Goal: Task Accomplishment & Management: Use online tool/utility

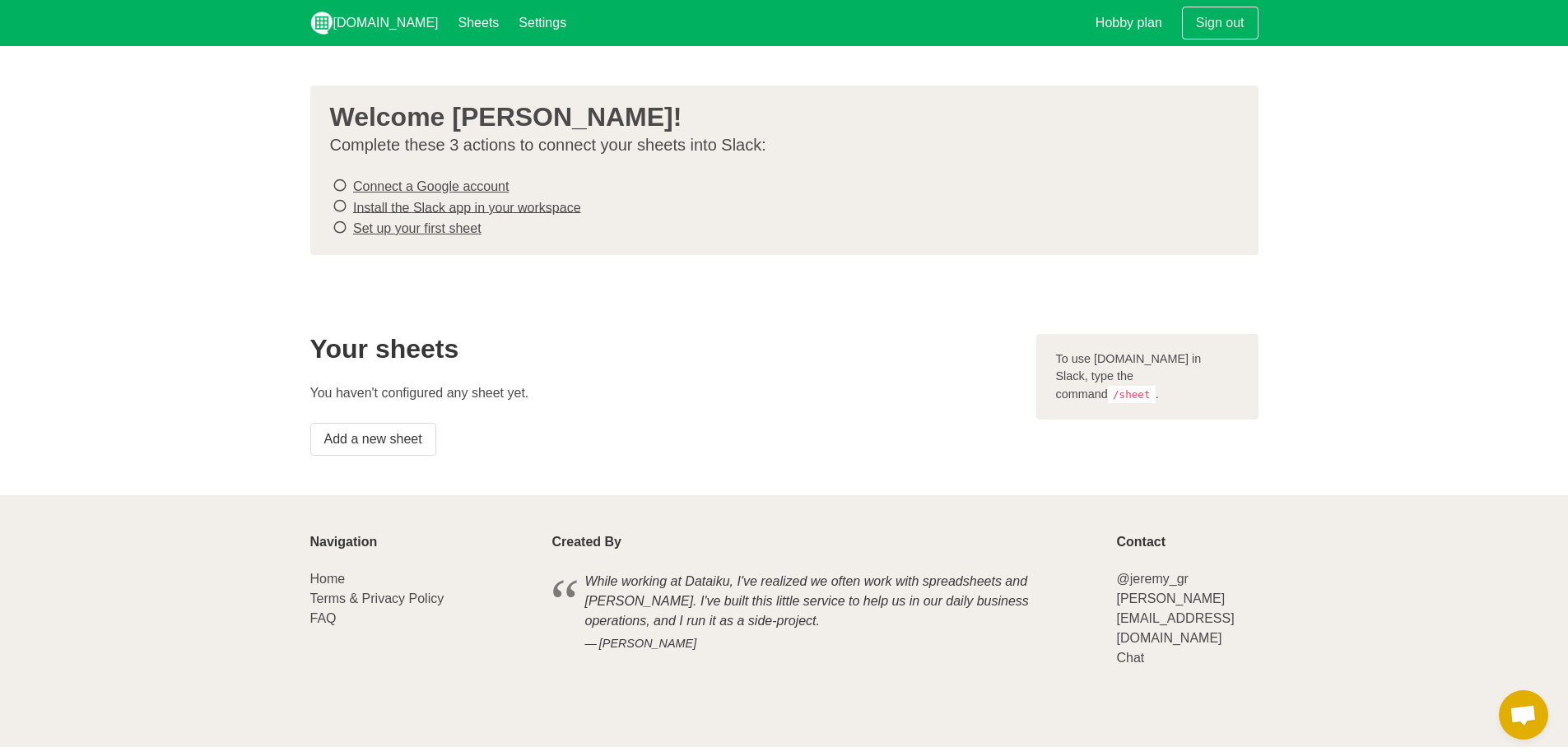
click at [340, 183] on icon at bounding box center [340, 185] width 15 height 22
drag, startPoint x: 339, startPoint y: 229, endPoint x: 345, endPoint y: 212, distance: 18.0
click at [340, 223] on icon at bounding box center [340, 227] width 15 height 22
click at [382, 436] on link "Add a new sheet" at bounding box center [372, 438] width 126 height 33
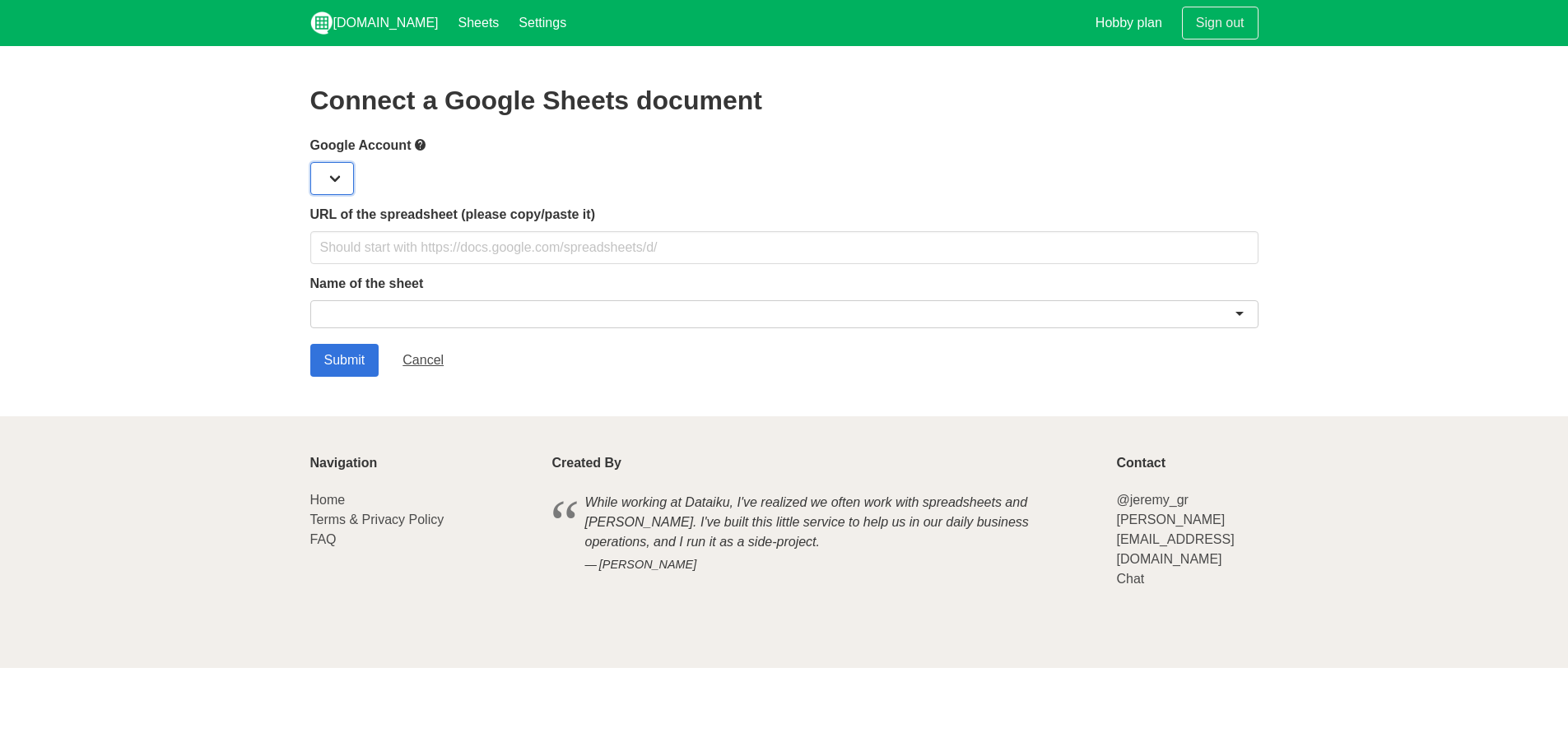
click at [335, 171] on select at bounding box center [332, 178] width 44 height 33
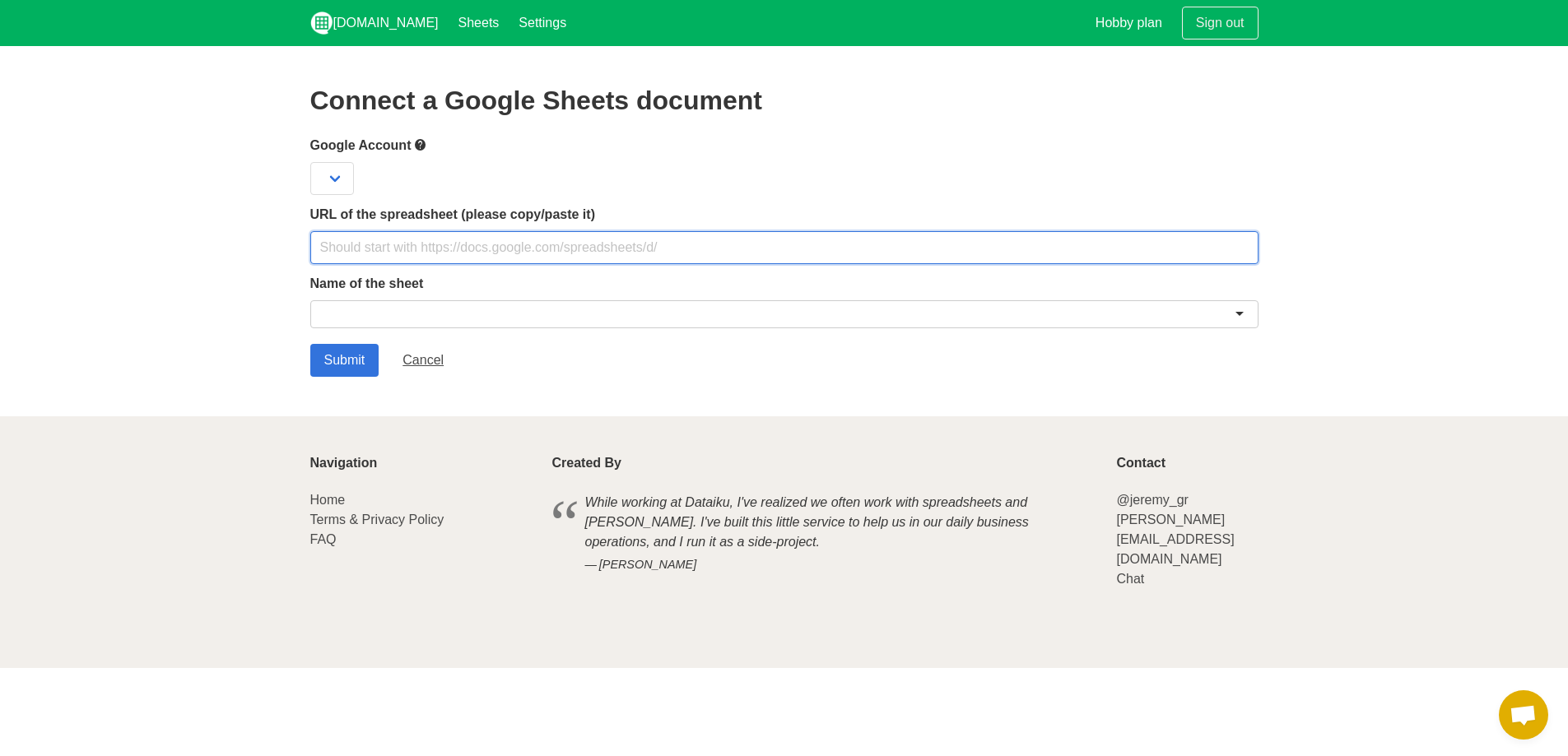
click at [426, 241] on input "text" at bounding box center [784, 247] width 948 height 33
paste input "https://docs.google.com/spreadsheets/d/1J4t-lkn_iP63t904XLjAw_9lFlNqYmi1bTe6lD2…"
type input "https://docs.google.com/spreadsheets/d/1J4t-lkn_iP63t904XLjAw_9lFlNqYmi1bTe6lD2…"
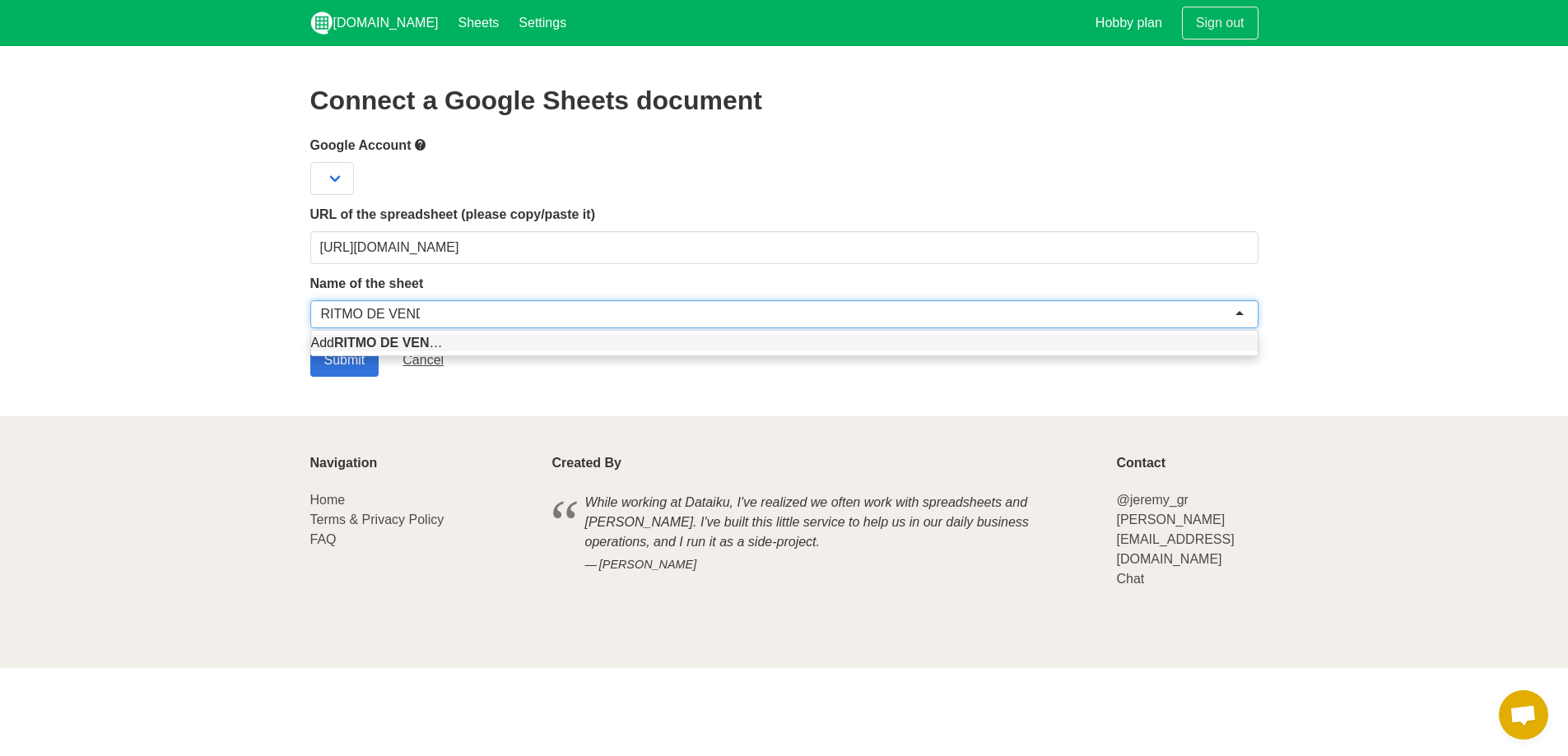
type input "RITMO DE VENDAS"
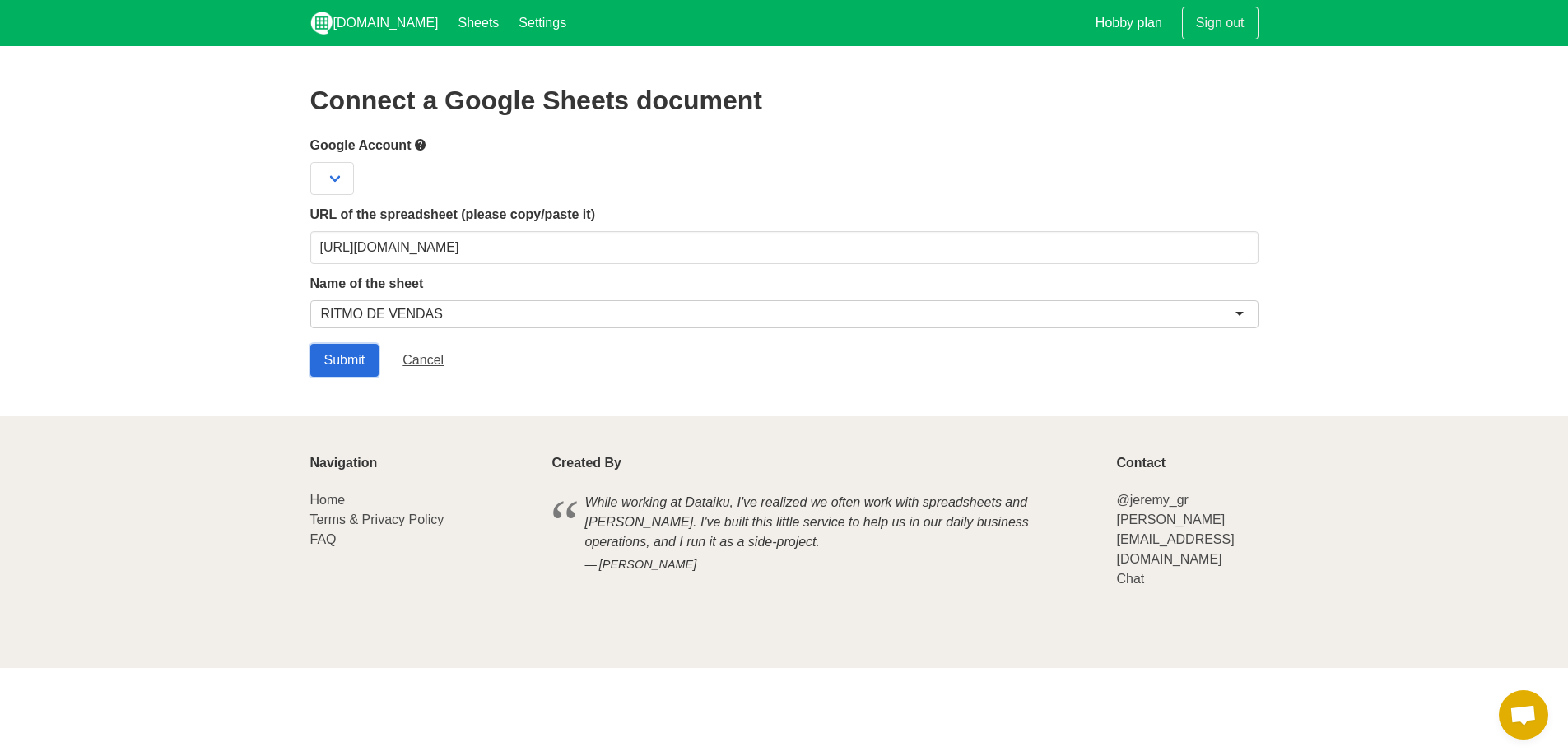
click at [346, 353] on input "Submit" at bounding box center [344, 360] width 70 height 33
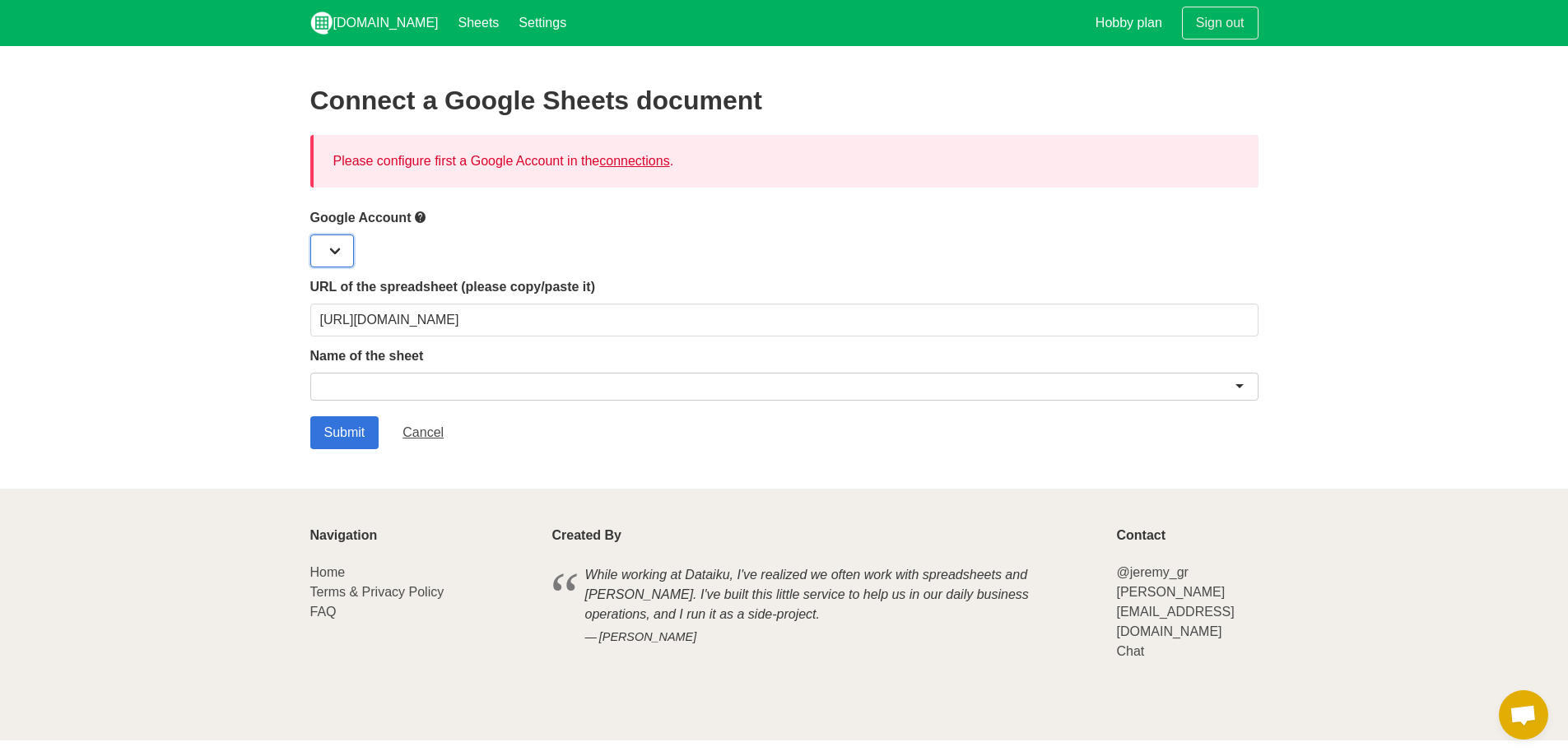
click at [334, 250] on select at bounding box center [332, 250] width 44 height 33
click at [341, 249] on select at bounding box center [332, 250] width 44 height 33
click at [326, 249] on select at bounding box center [332, 250] width 44 height 33
click at [318, 243] on select at bounding box center [332, 250] width 44 height 33
click at [331, 238] on select at bounding box center [332, 250] width 44 height 33
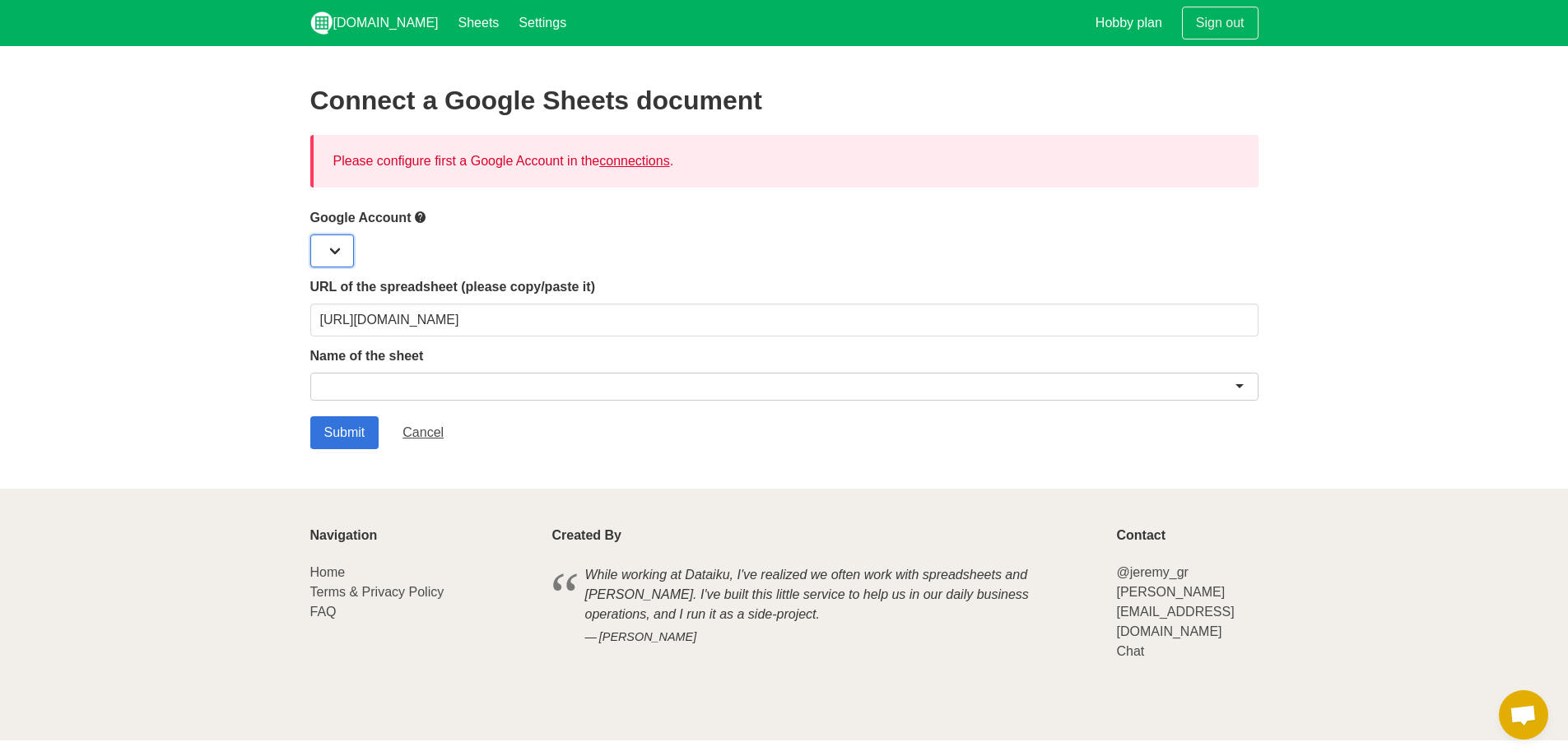
click at [340, 256] on select at bounding box center [332, 250] width 44 height 33
click at [337, 254] on select at bounding box center [332, 250] width 44 height 33
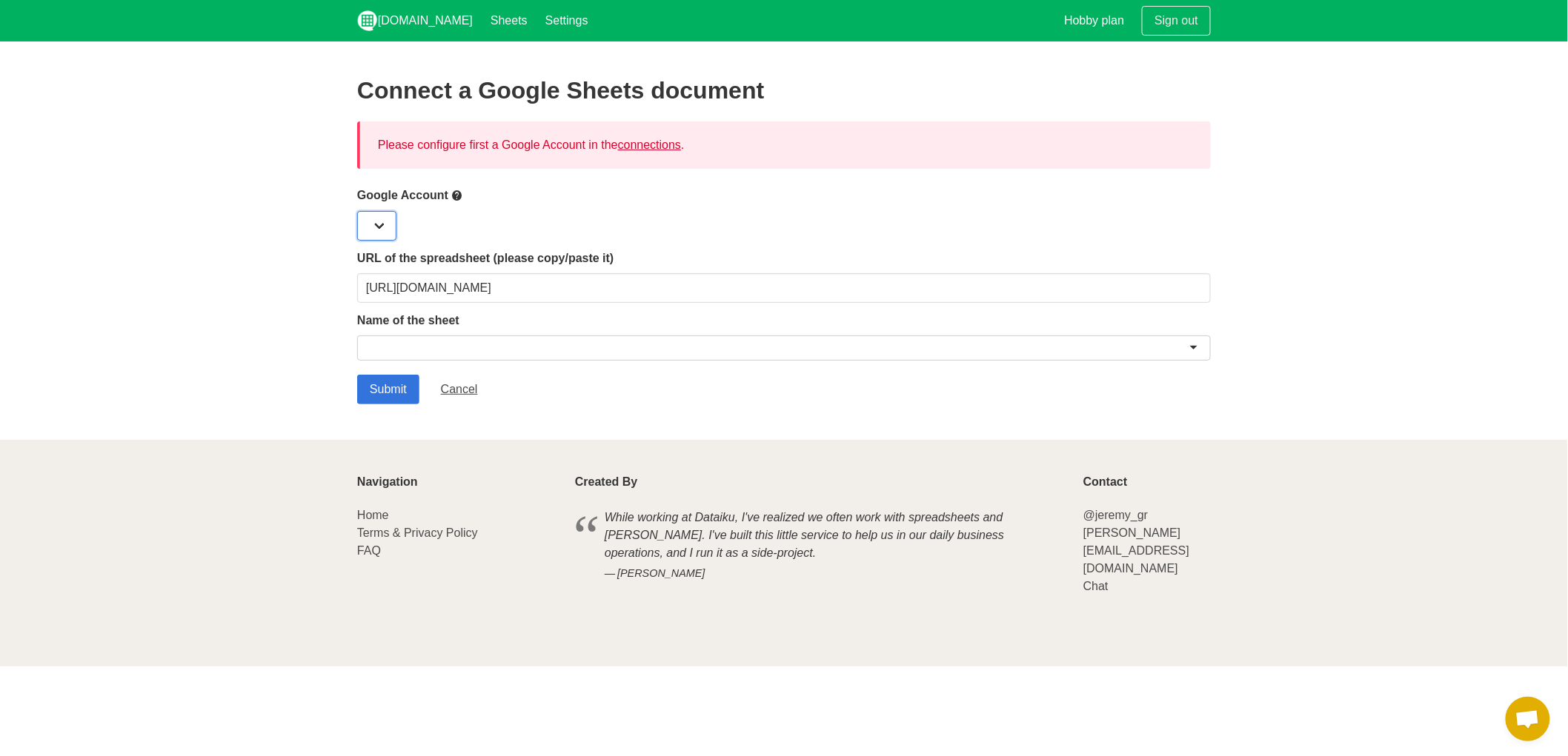
click at [381, 225] on select at bounding box center [377, 225] width 40 height 29
click at [479, 209] on div "Google Account" at bounding box center [784, 214] width 854 height 54
click at [651, 148] on link "connections" at bounding box center [649, 145] width 63 height 13
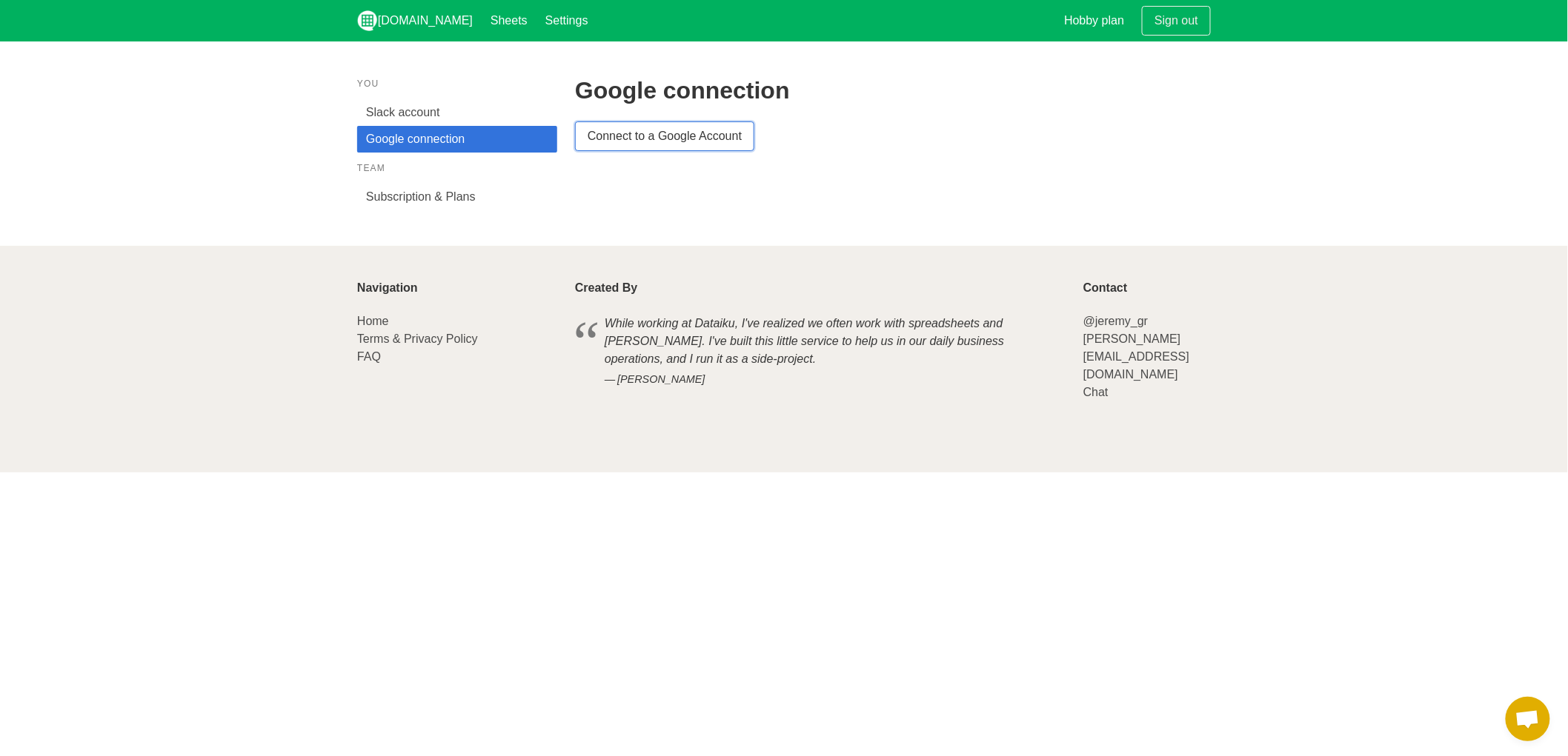
click at [648, 139] on link "Connect to a Google Account" at bounding box center [664, 136] width 179 height 29
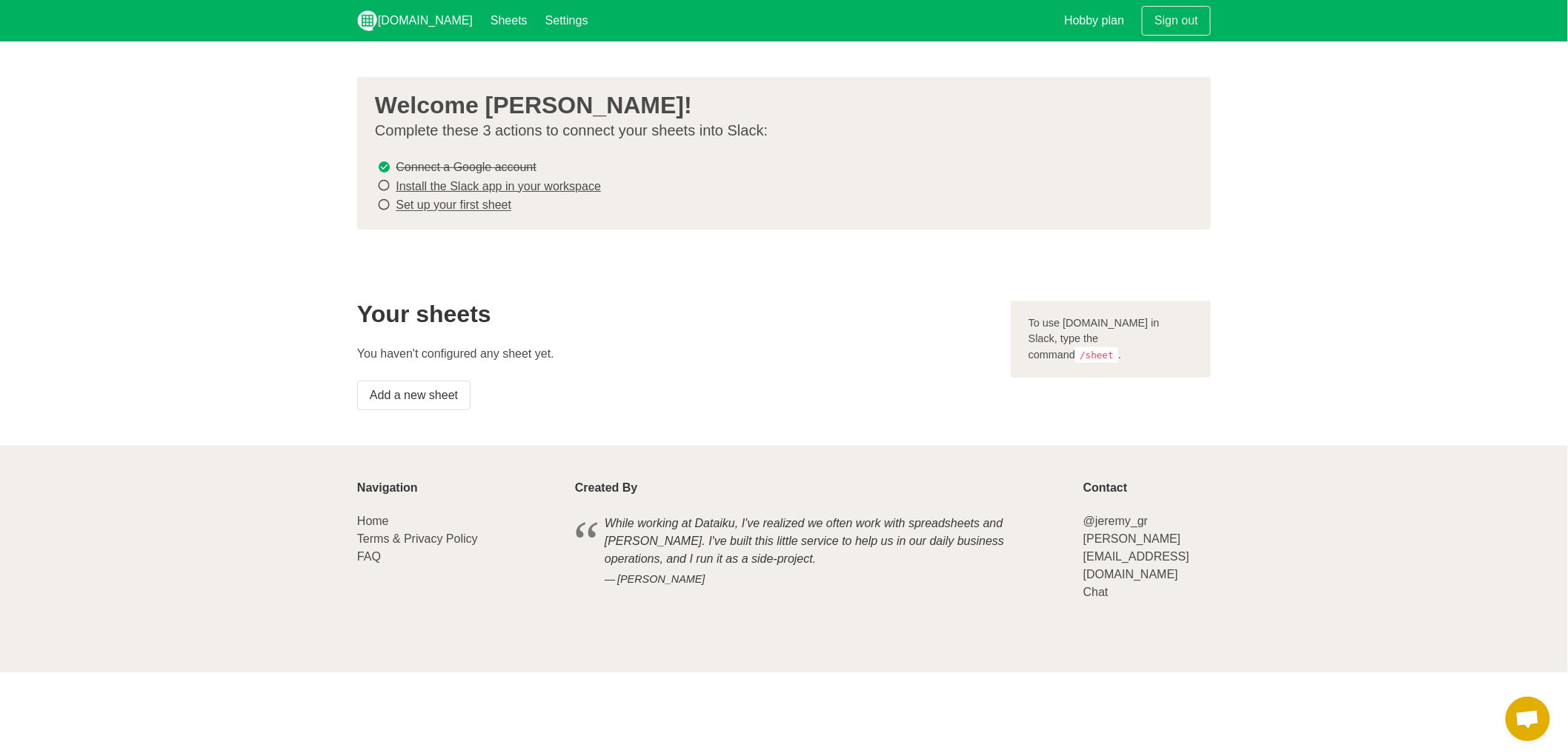
click at [415, 187] on link "Install the Slack app in your workspace" at bounding box center [498, 186] width 205 height 13
click at [484, 204] on link "Set up your first sheet" at bounding box center [453, 205] width 116 height 13
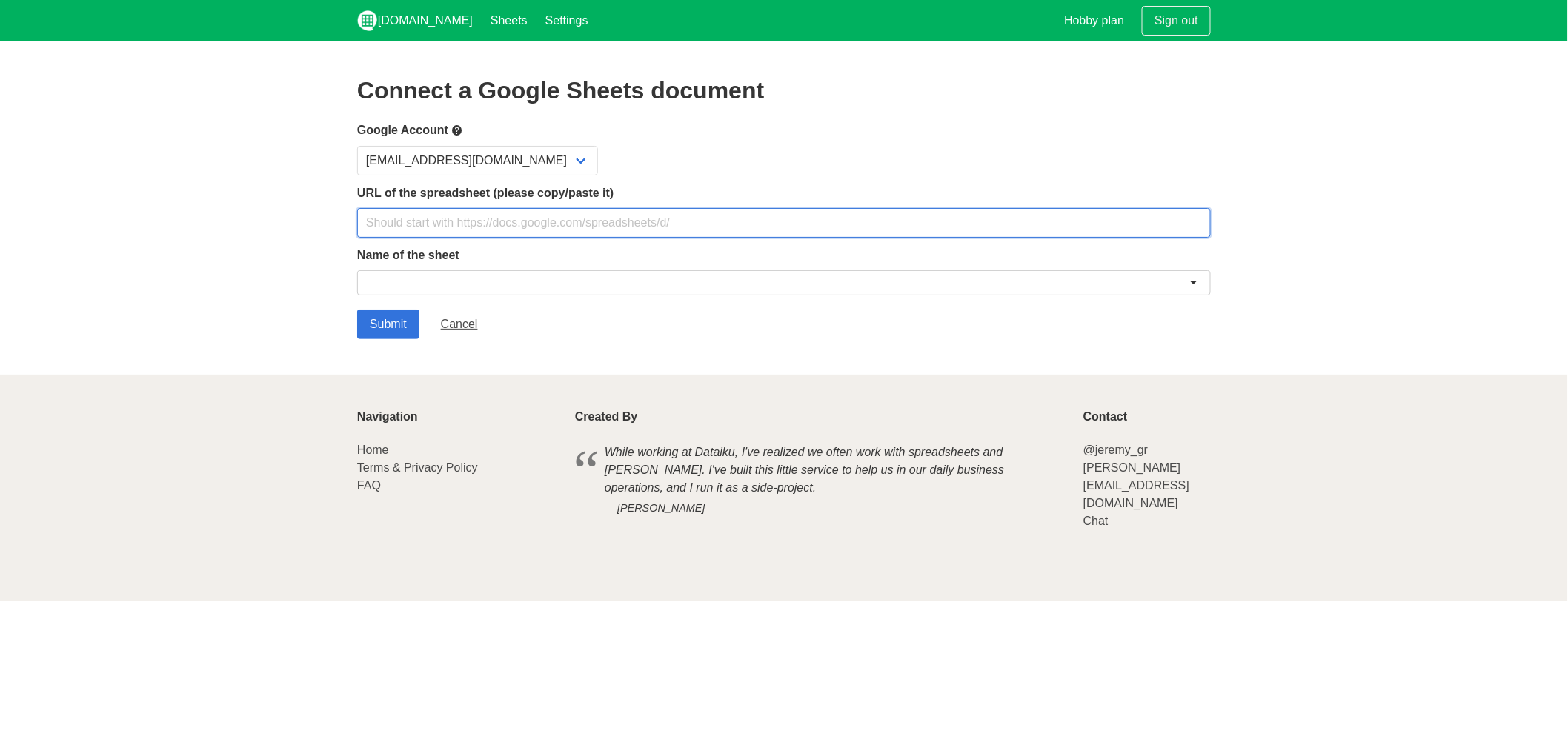
click at [486, 217] on input "text" at bounding box center [784, 223] width 854 height 29
type input "[URL][DOMAIN_NAME]"
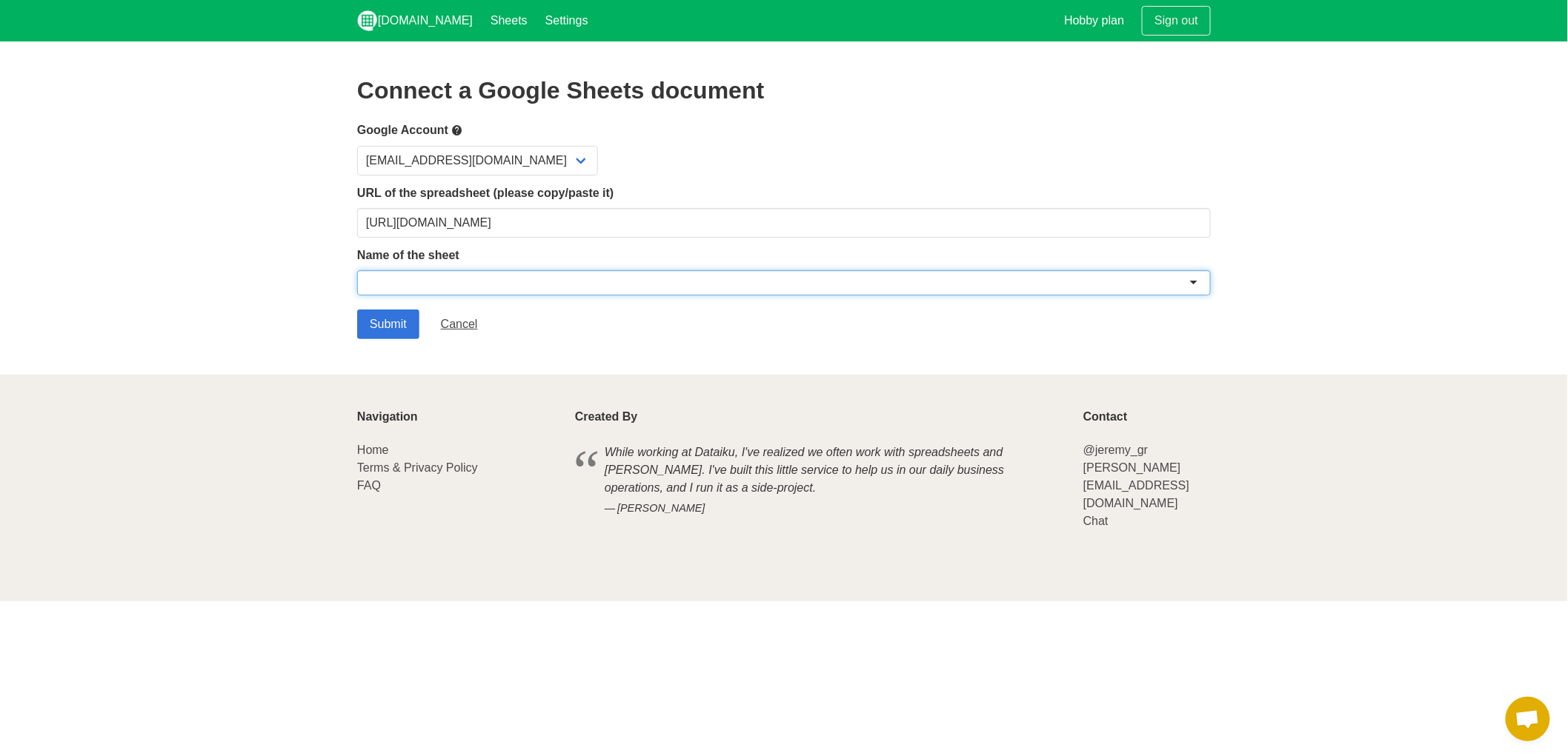
click at [504, 282] on div at bounding box center [784, 283] width 854 height 25
click at [1191, 282] on div at bounding box center [784, 283] width 854 height 25
click at [1199, 283] on div at bounding box center [784, 283] width 854 height 25
click at [1153, 284] on div at bounding box center [784, 283] width 854 height 25
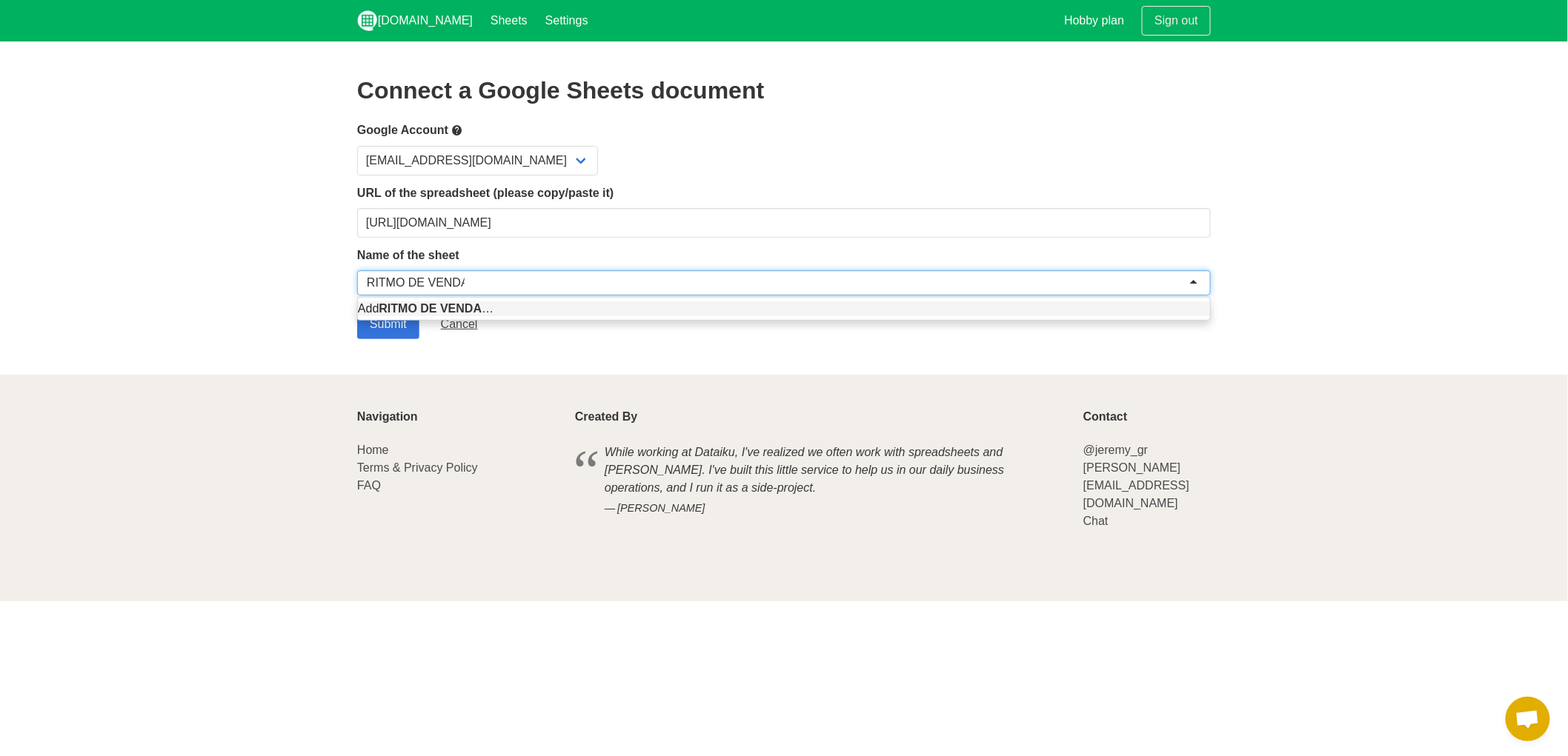
type input "RITMO DE VENDAS"
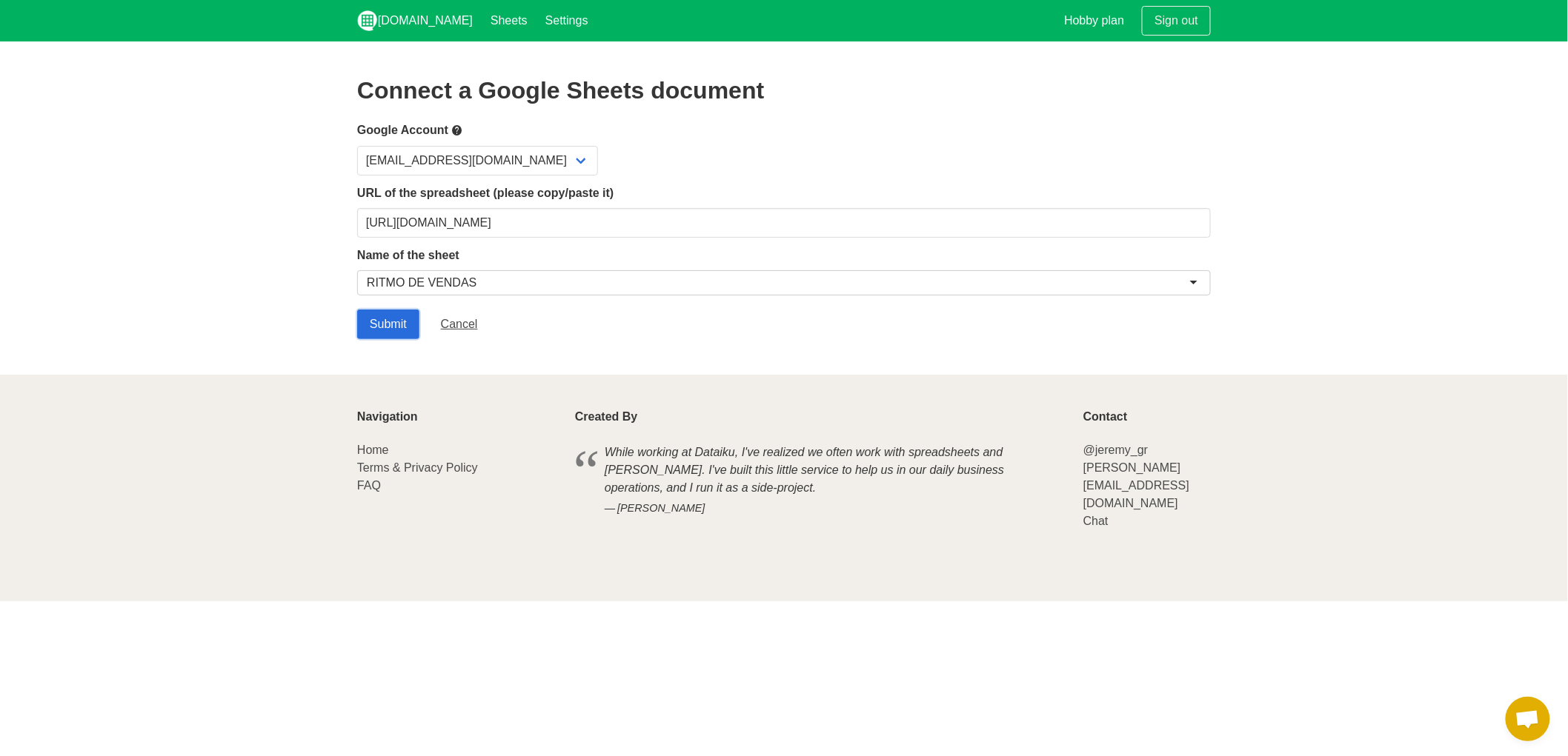
click at [388, 332] on input "Submit" at bounding box center [388, 324] width 63 height 29
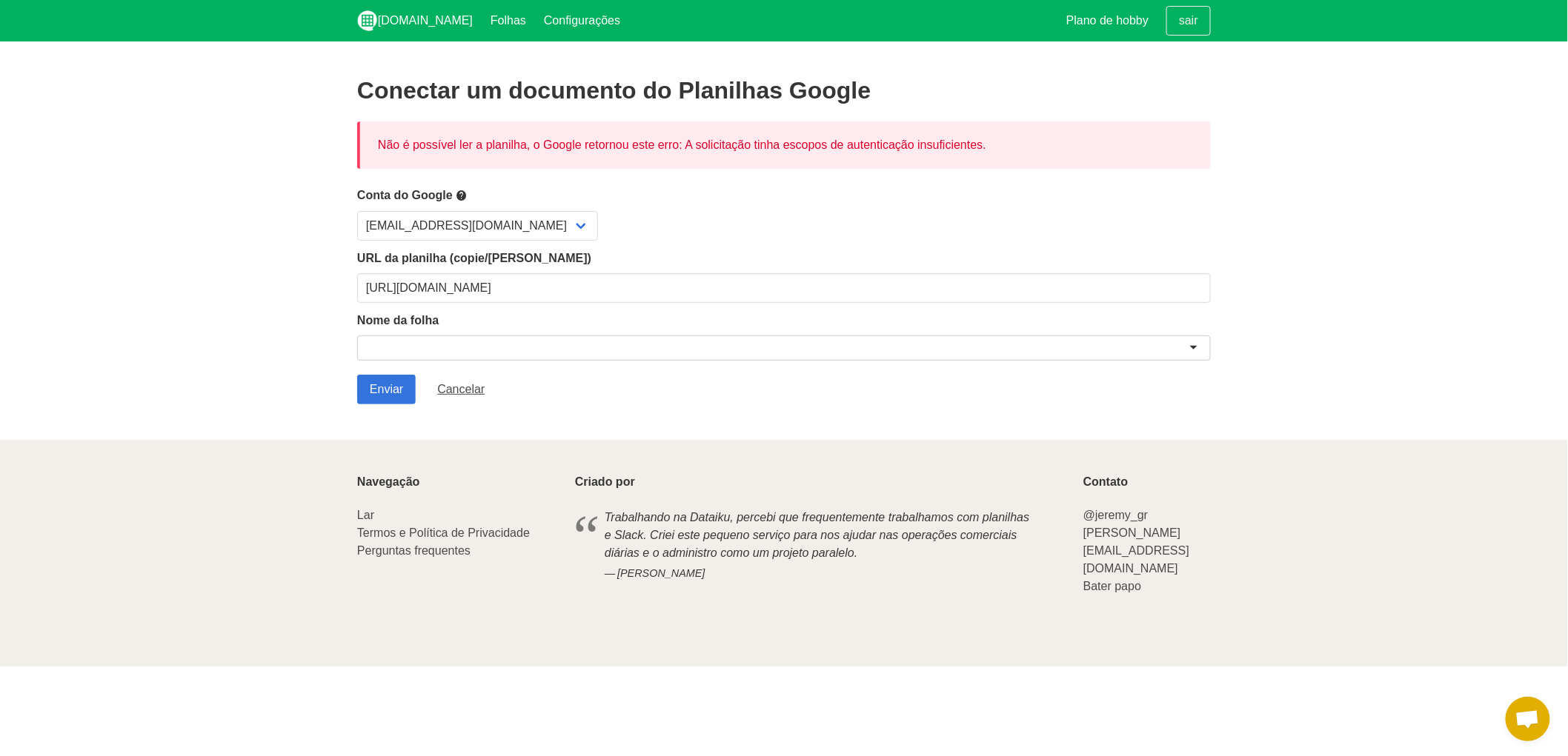
click at [1245, 271] on section "Conectar um documento do Planilhas Google Não é possível ler a planilha, o Goog…" at bounding box center [784, 240] width 1568 height 399
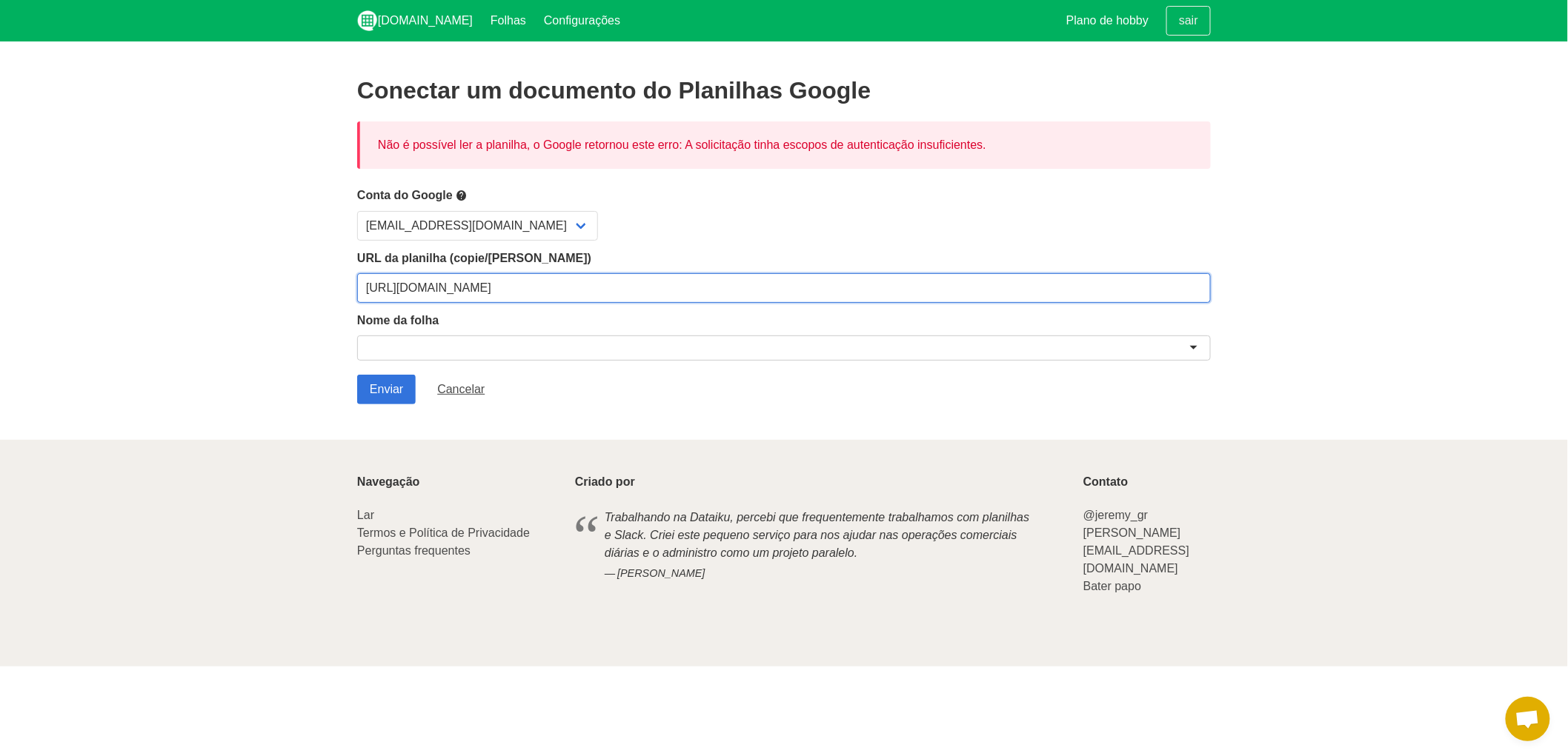
drag, startPoint x: 983, startPoint y: 279, endPoint x: 310, endPoint y: 267, distance: 673.1
click at [310, 267] on section "Conectar um documento do Planilhas Google Não é possível ler a planilha, o Goog…" at bounding box center [784, 240] width 1568 height 399
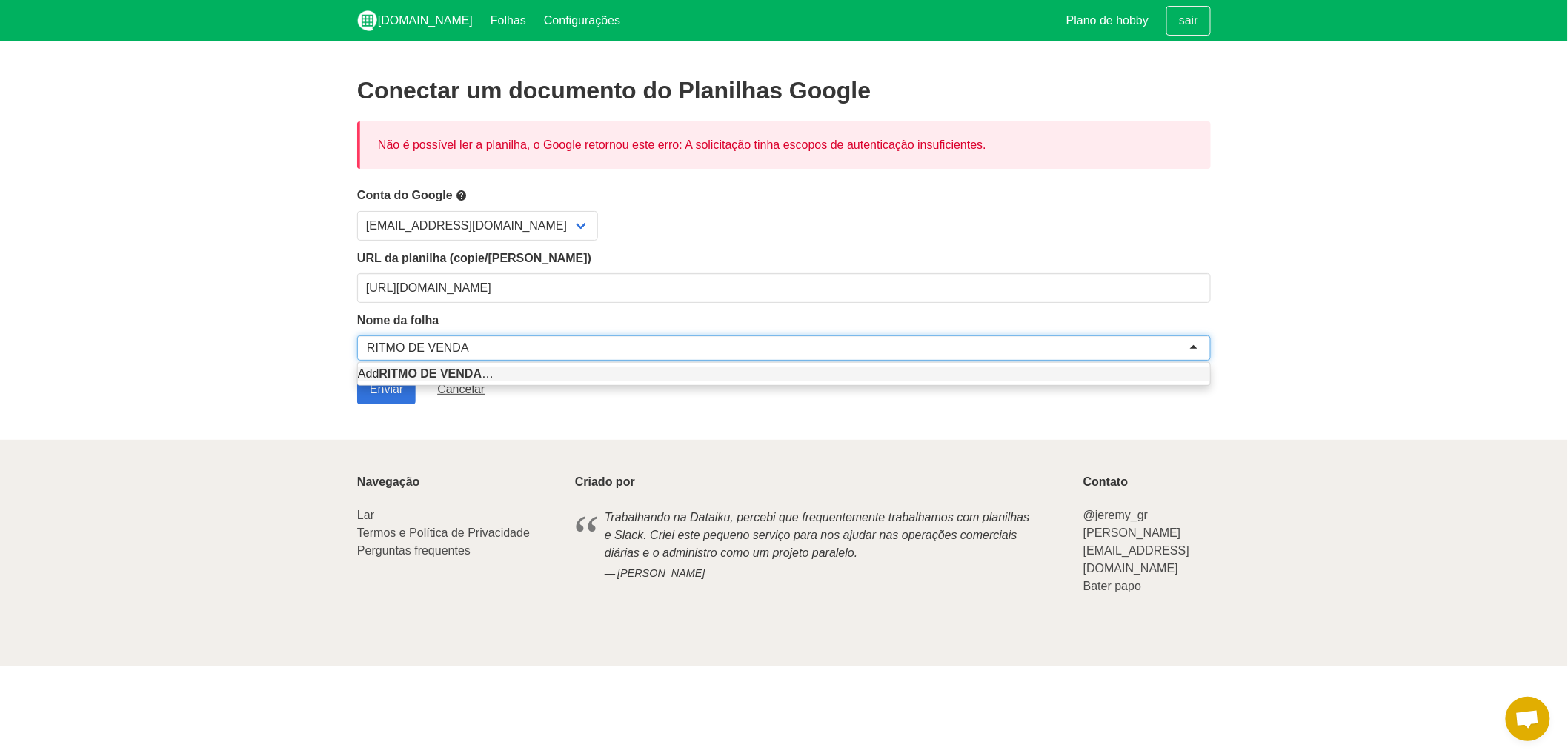
type input "RITMO DE VENDAS"
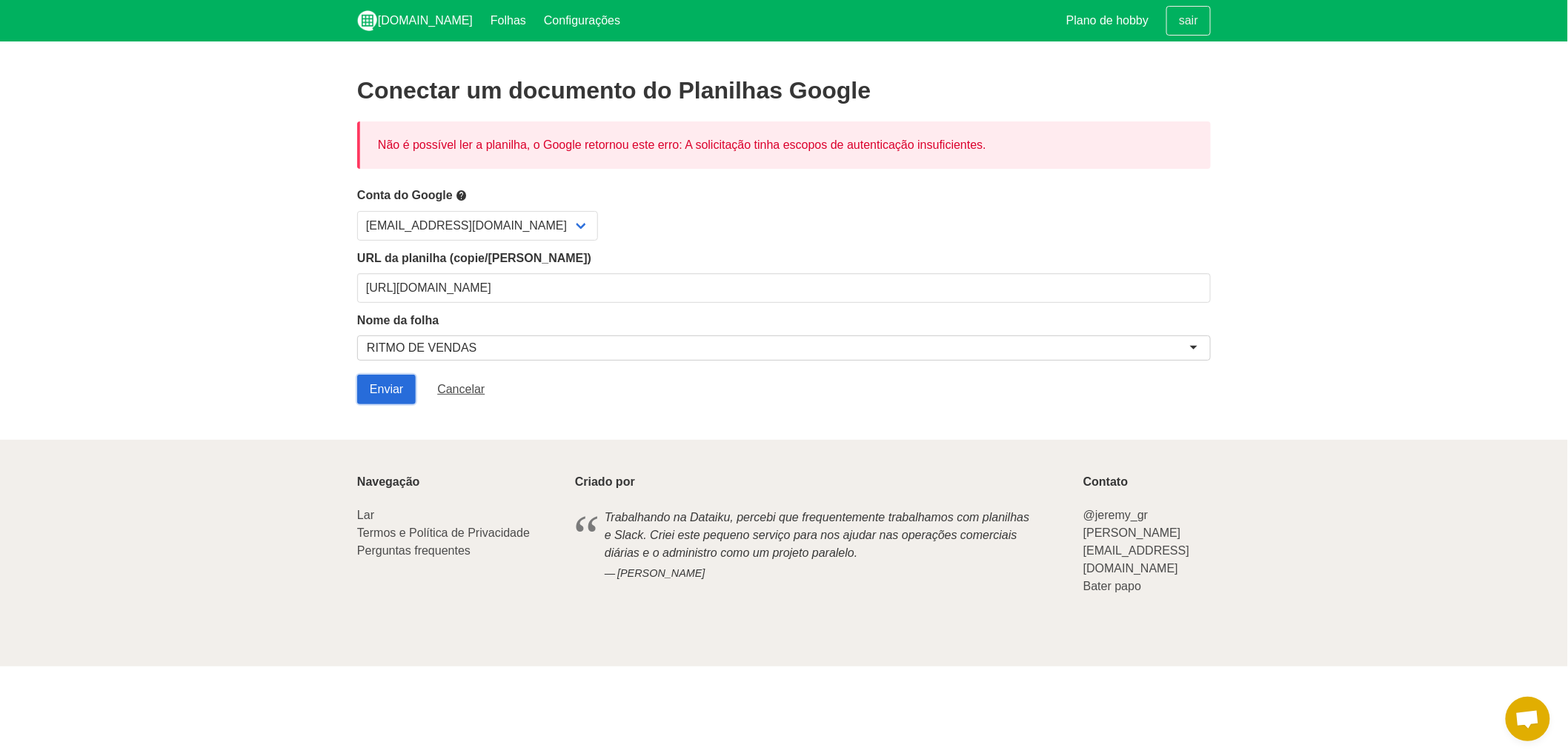
click at [365, 391] on input "Enviar" at bounding box center [387, 389] width 59 height 29
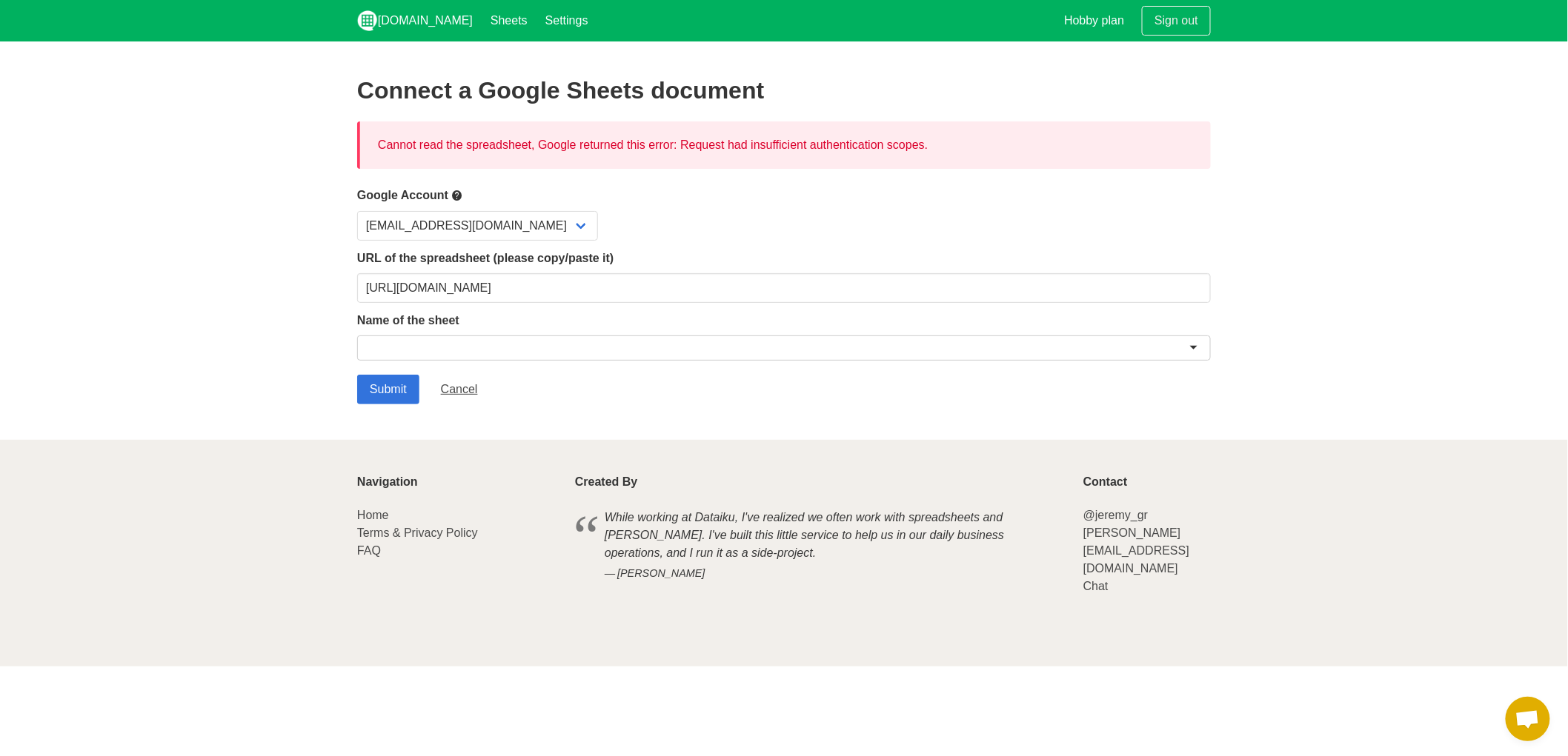
click at [969, 365] on div at bounding box center [784, 350] width 854 height 30
